Goal: Download file/media

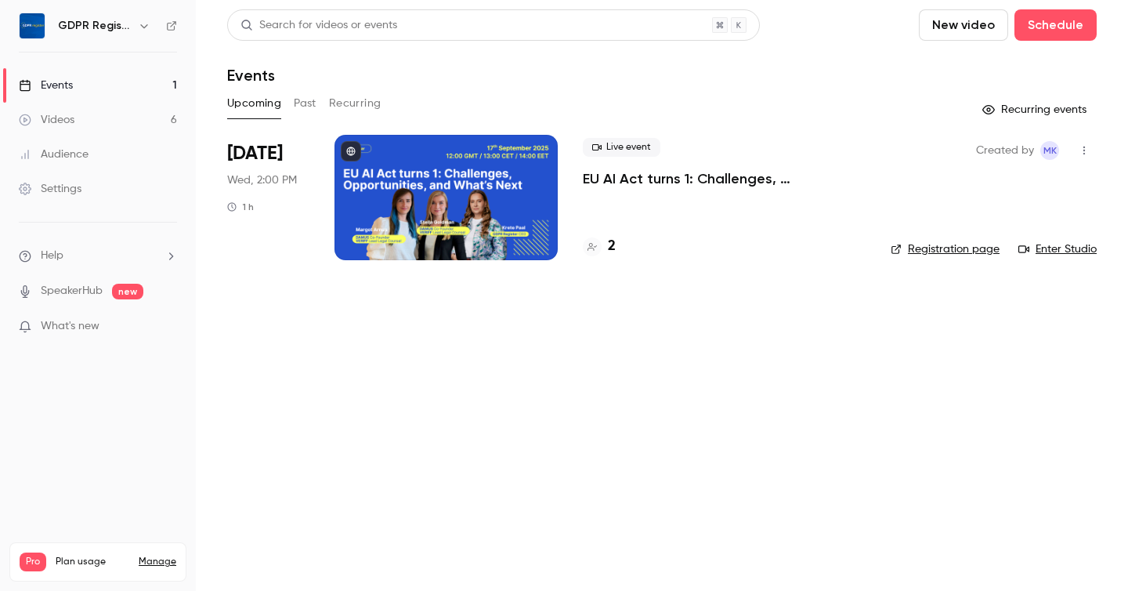
click at [616, 248] on div "2" at bounding box center [724, 246] width 283 height 21
click at [608, 248] on h4 "2" at bounding box center [612, 246] width 8 height 21
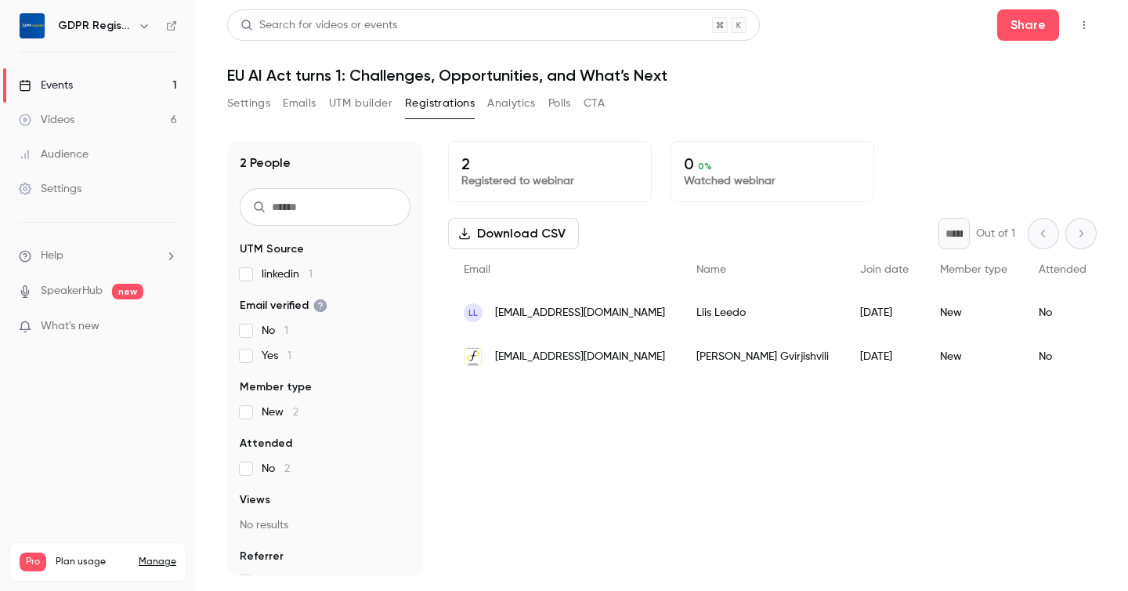
click at [60, 148] on div "Audience" at bounding box center [54, 154] width 70 height 16
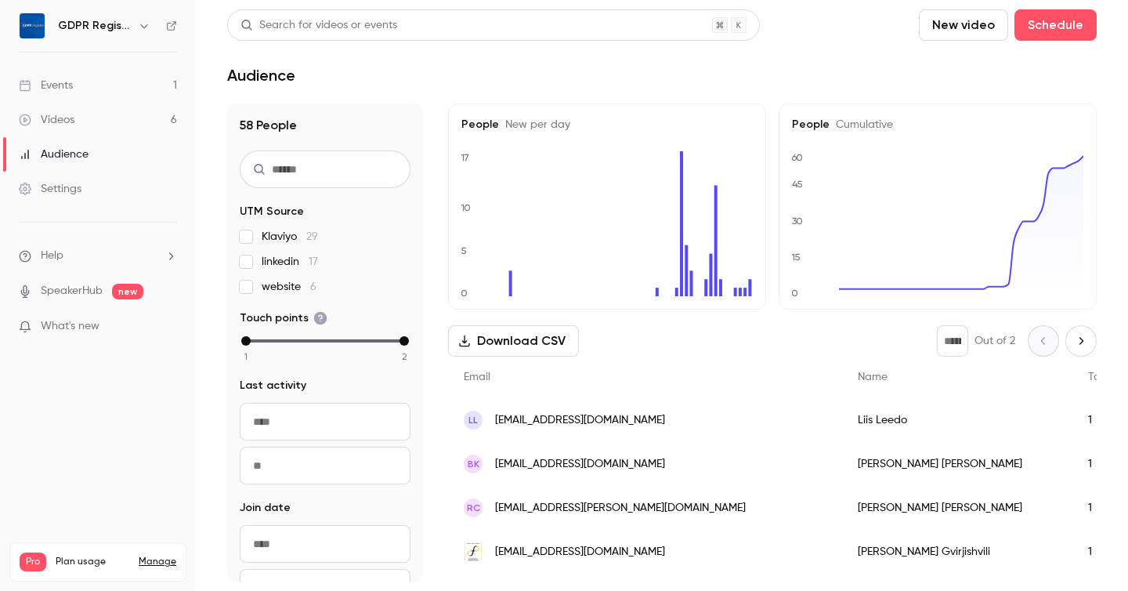
click at [75, 114] on link "Videos 6" at bounding box center [98, 120] width 196 height 34
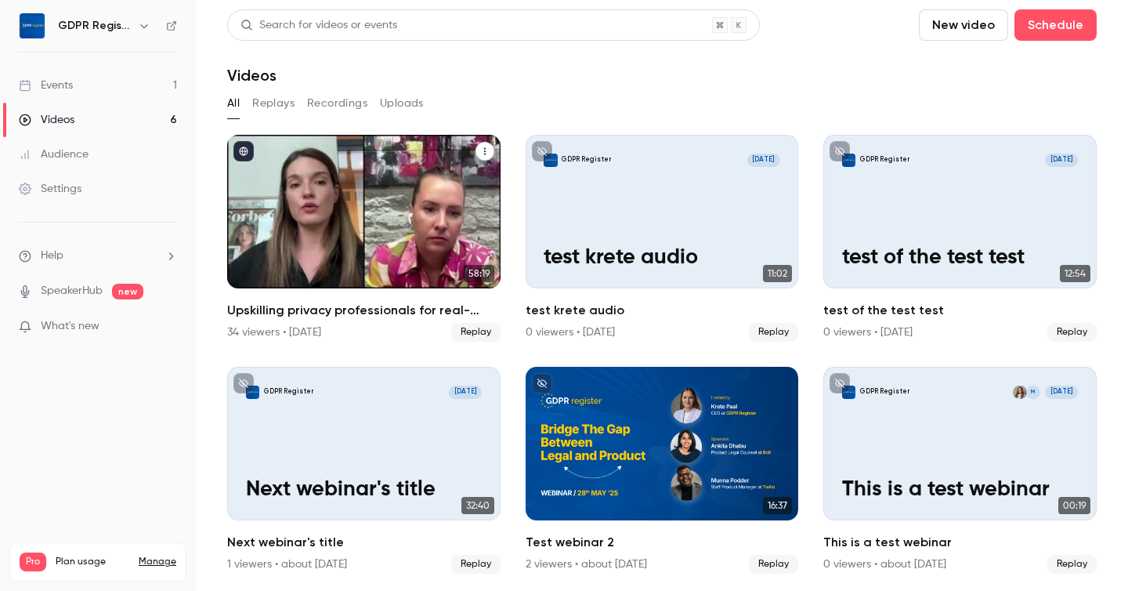
click at [265, 328] on div "34 viewers • [DATE]" at bounding box center [274, 332] width 94 height 16
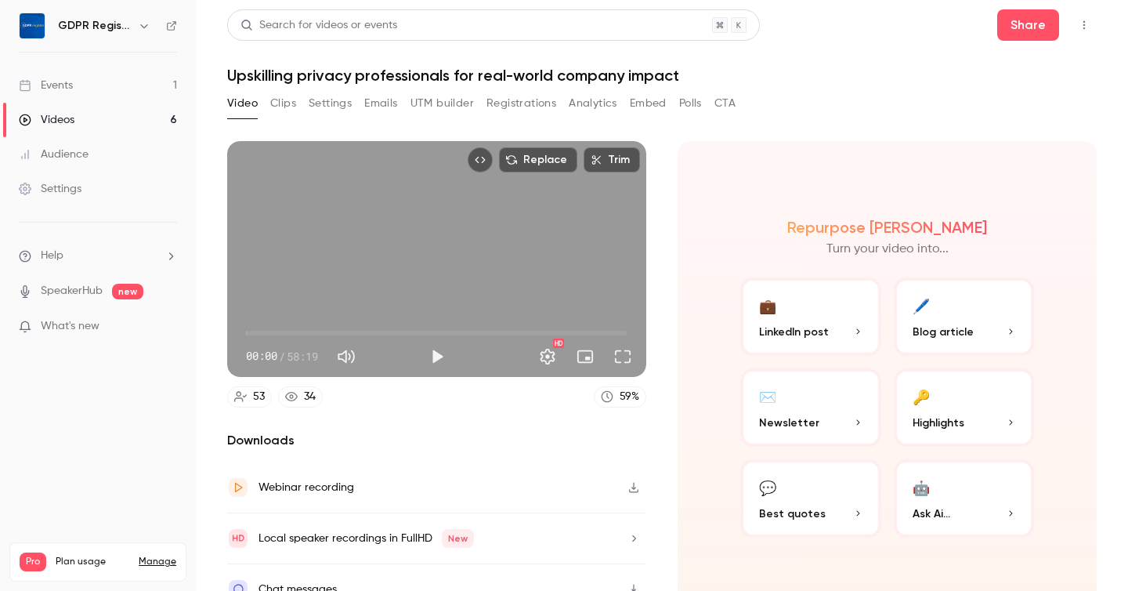
click at [512, 99] on button "Registrations" at bounding box center [521, 103] width 70 height 25
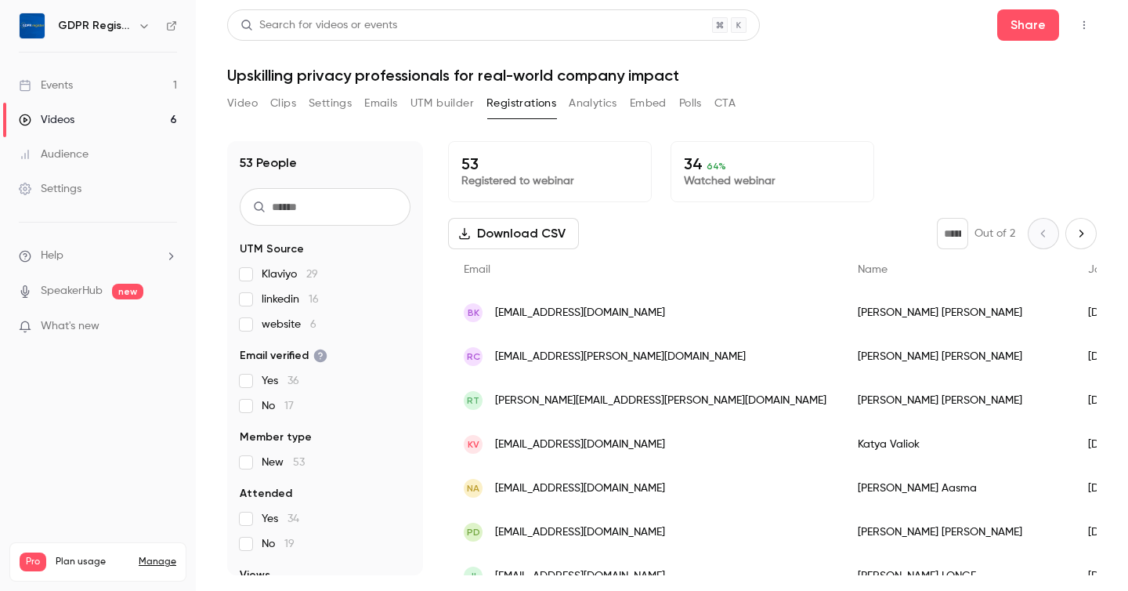
click at [490, 232] on button "Download CSV" at bounding box center [513, 233] width 131 height 31
click at [442, 104] on button "UTM builder" at bounding box center [441, 103] width 63 height 25
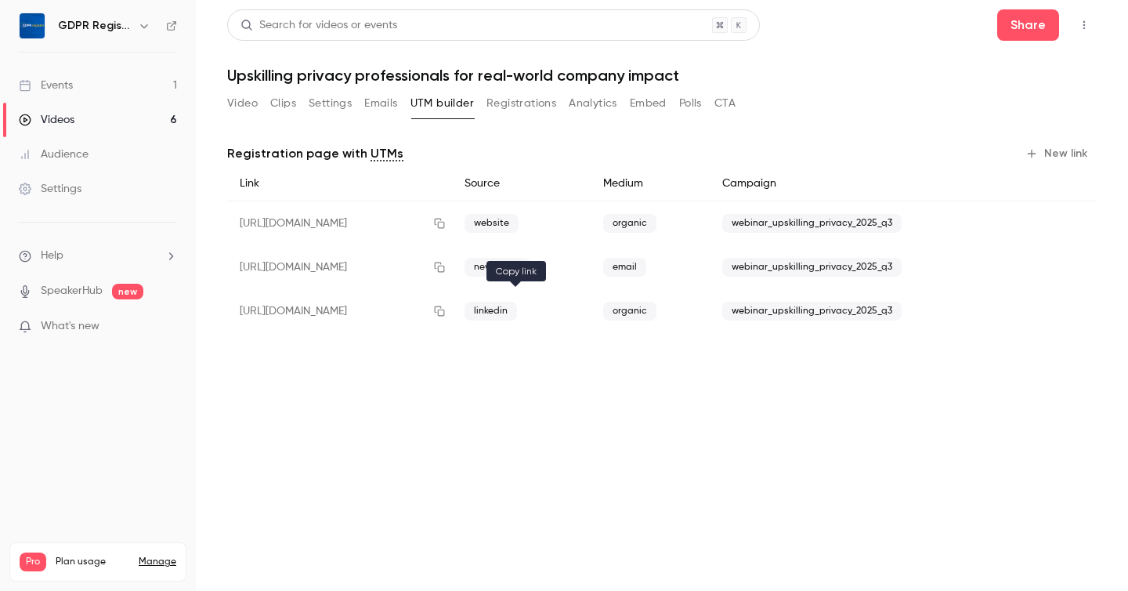
click at [445, 309] on icon "button" at bounding box center [440, 311] width 10 height 10
